Goal: Transaction & Acquisition: Purchase product/service

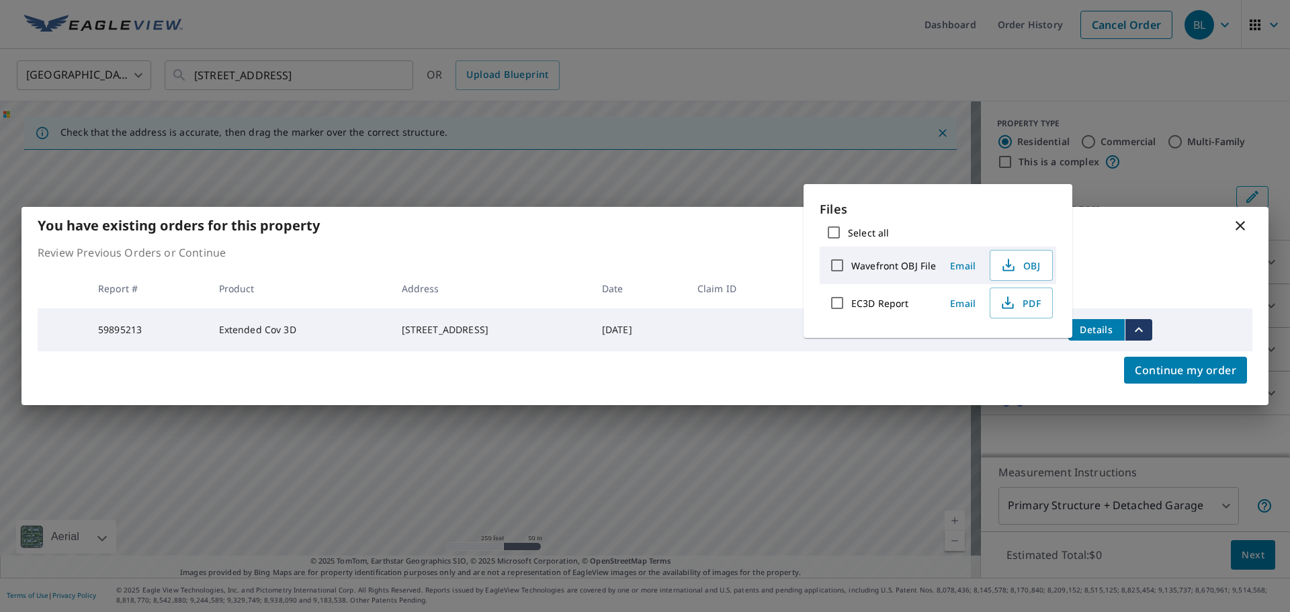
click at [1244, 226] on icon at bounding box center [1240, 225] width 9 height 9
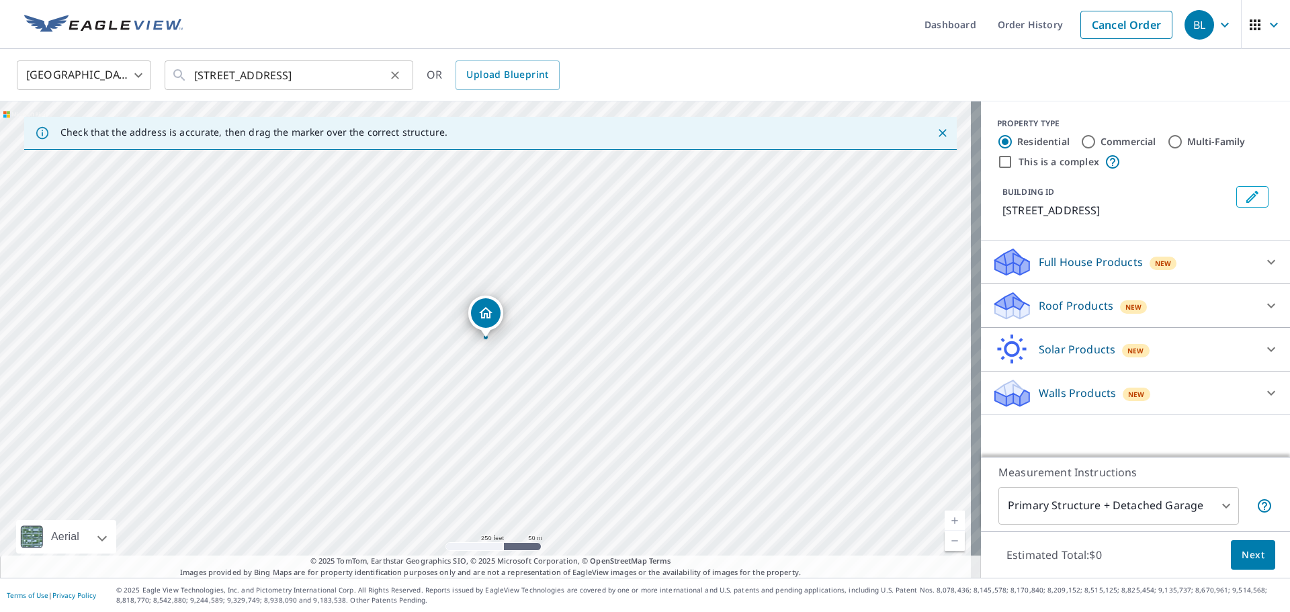
click at [398, 74] on icon "Clear" at bounding box center [394, 75] width 13 height 13
click at [320, 77] on input "text" at bounding box center [289, 75] width 191 height 38
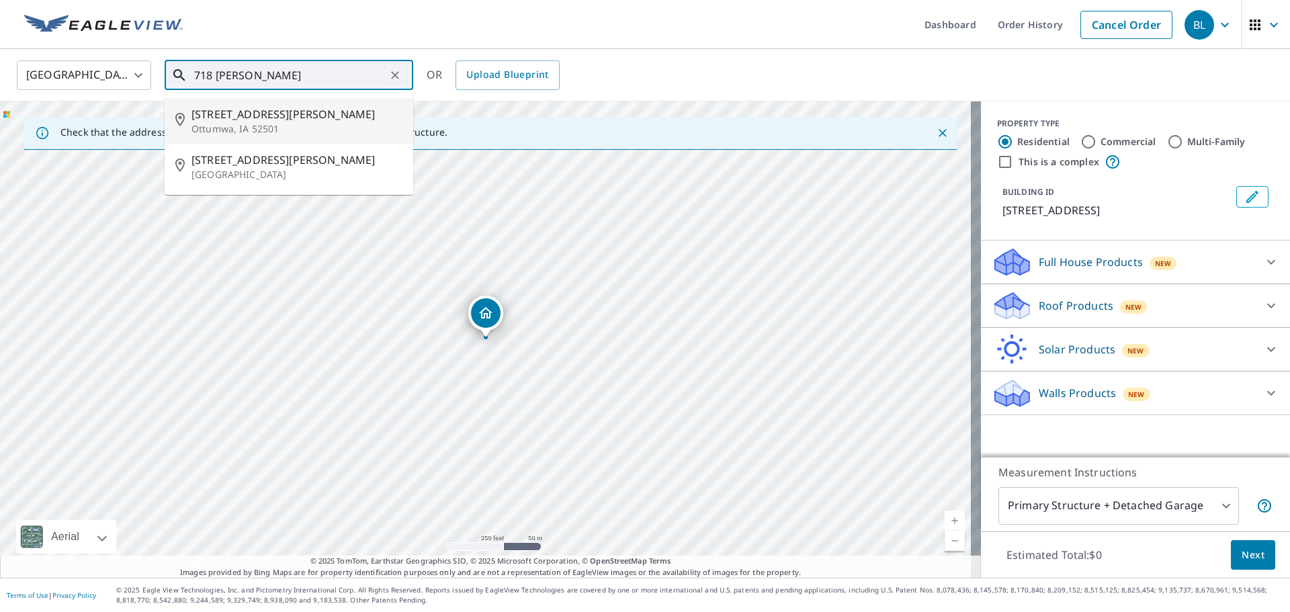
click at [273, 140] on li "[STREET_ADDRESS][PERSON_NAME]" at bounding box center [289, 121] width 249 height 46
type input "[STREET_ADDRESS][PERSON_NAME]"
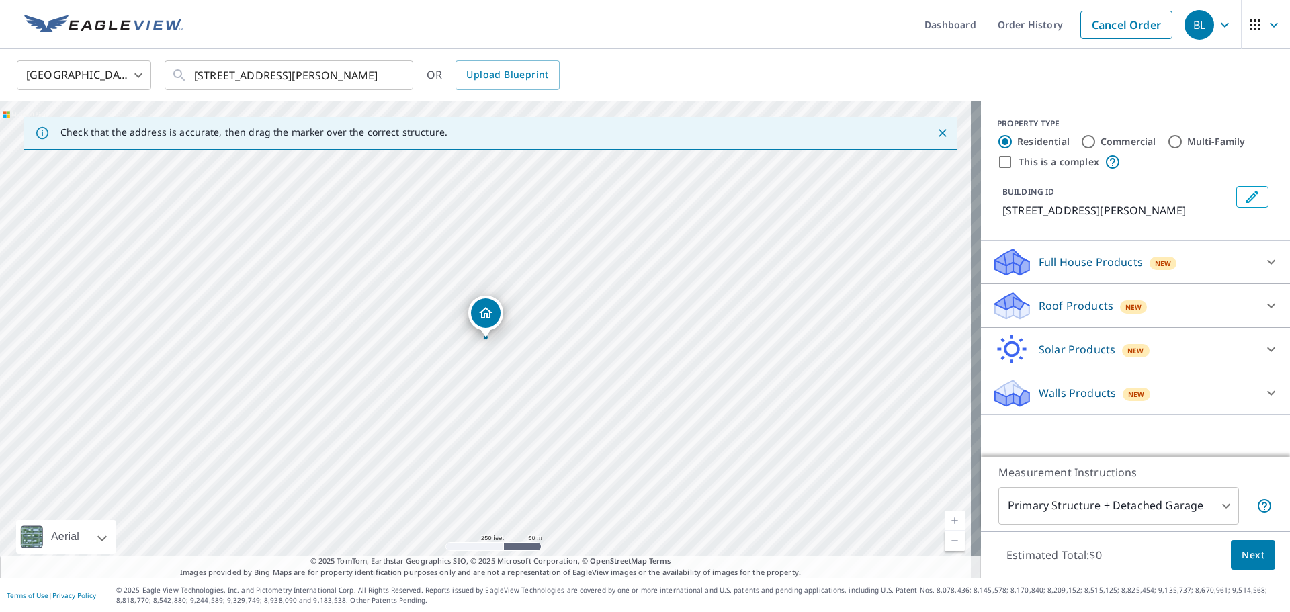
click at [1104, 304] on div "Roof Products New" at bounding box center [1123, 306] width 263 height 32
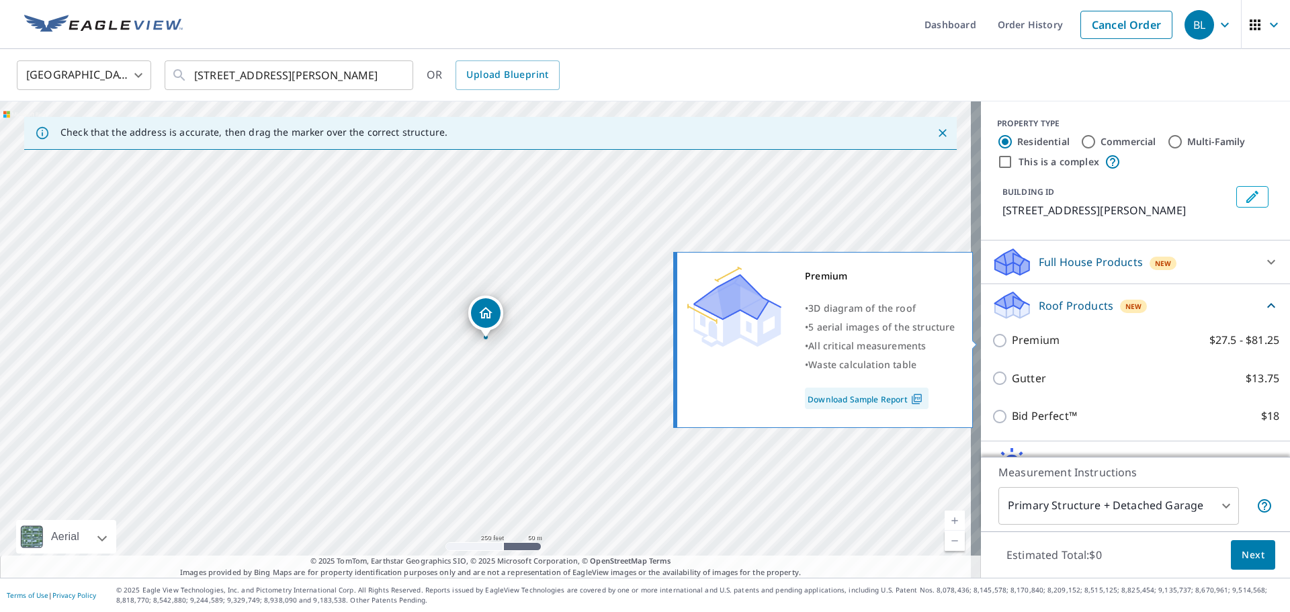
click at [992, 340] on input "Premium $27.5 - $81.25" at bounding box center [1002, 341] width 20 height 16
checkbox input "true"
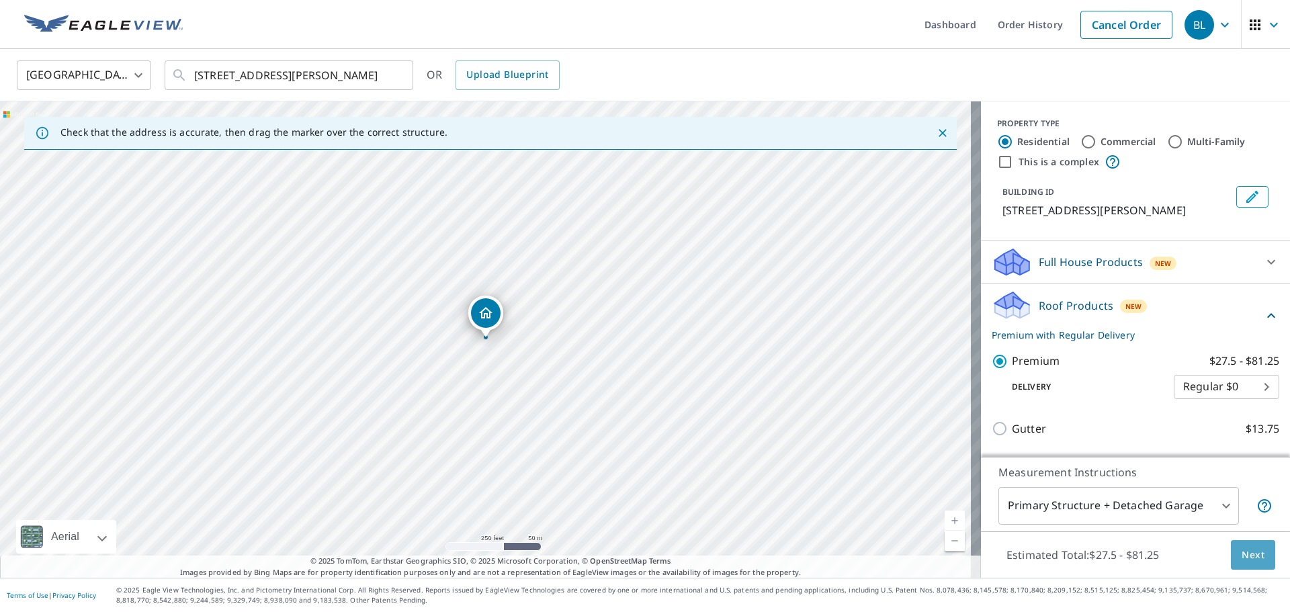
click at [1260, 560] on button "Next" at bounding box center [1253, 555] width 44 height 30
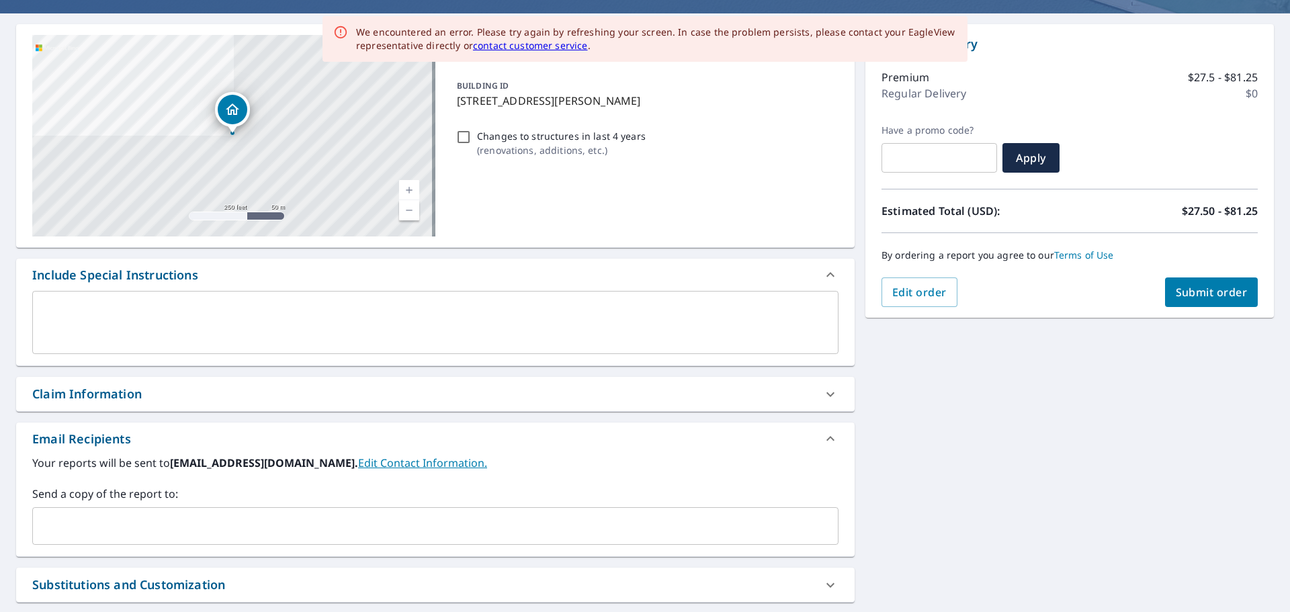
scroll to position [134, 0]
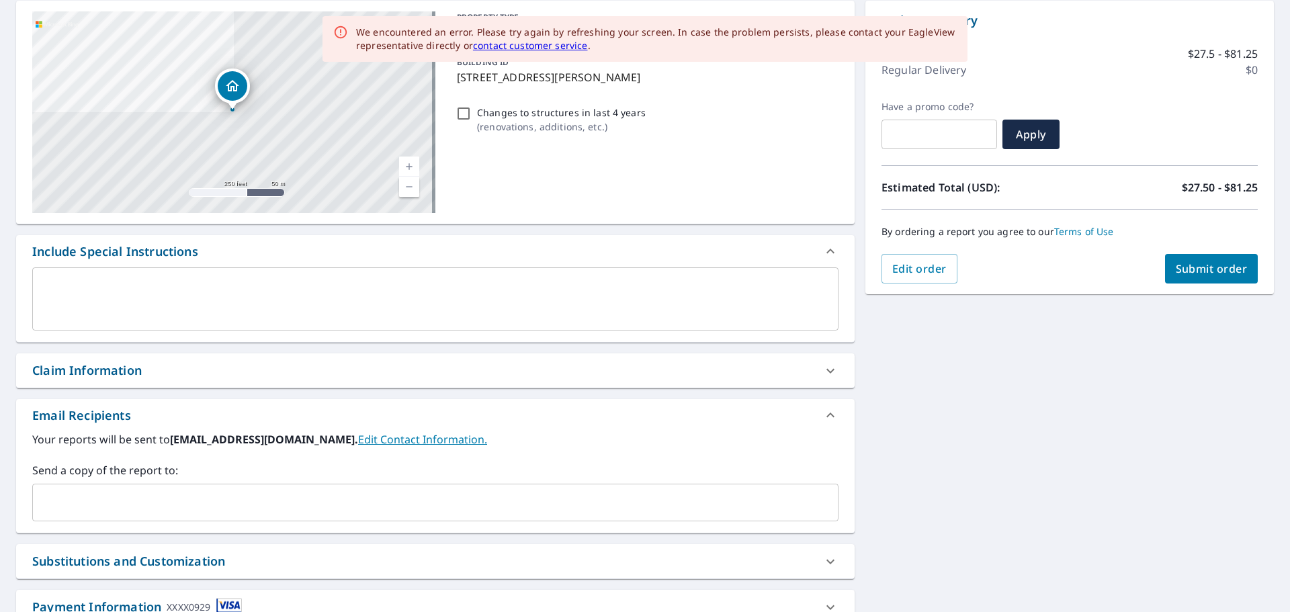
click at [237, 505] on input "text" at bounding box center [425, 503] width 774 height 26
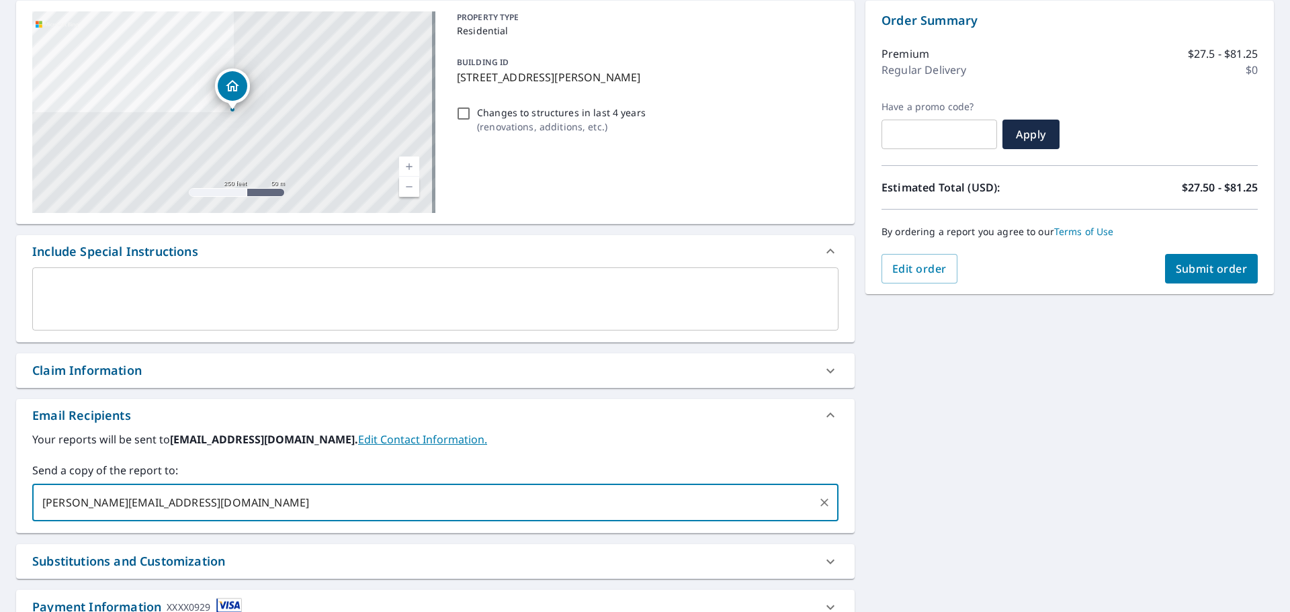
type input "[PERSON_NAME][EMAIL_ADDRESS][DOMAIN_NAME]"
click at [1219, 273] on span "Submit order" at bounding box center [1212, 268] width 72 height 15
